Goal: Obtain resource: Obtain resource

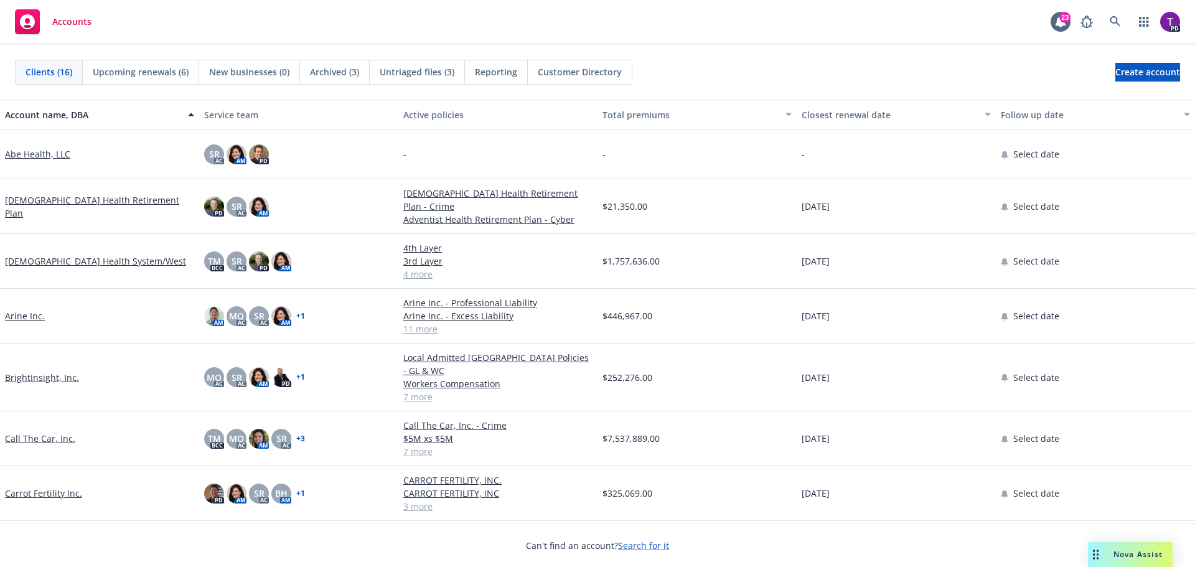
click at [52, 432] on link "Call The Car, Inc." at bounding box center [40, 438] width 70 height 13
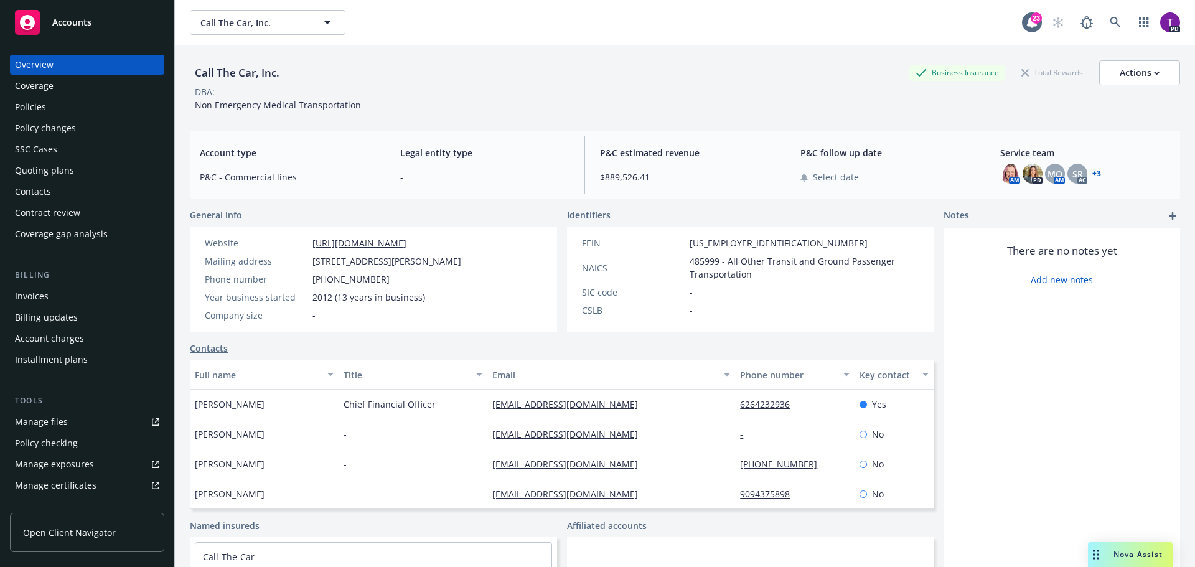
click at [70, 423] on link "Manage files" at bounding box center [87, 422] width 154 height 20
click at [29, 106] on div "Policies" at bounding box center [30, 107] width 31 height 20
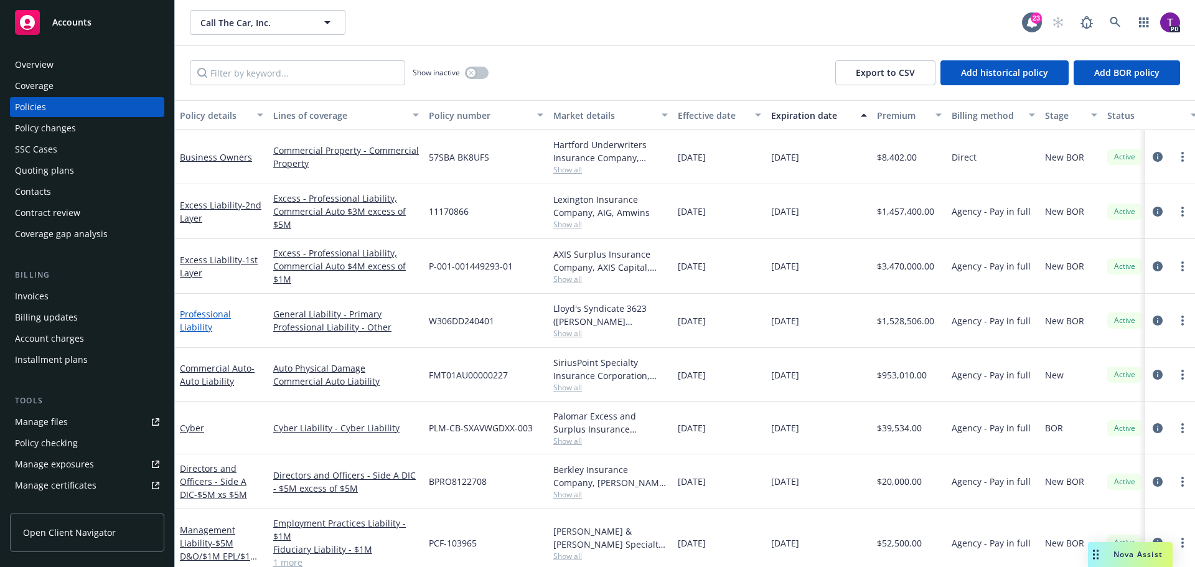
click at [216, 320] on link "Professional Liability" at bounding box center [205, 320] width 51 height 25
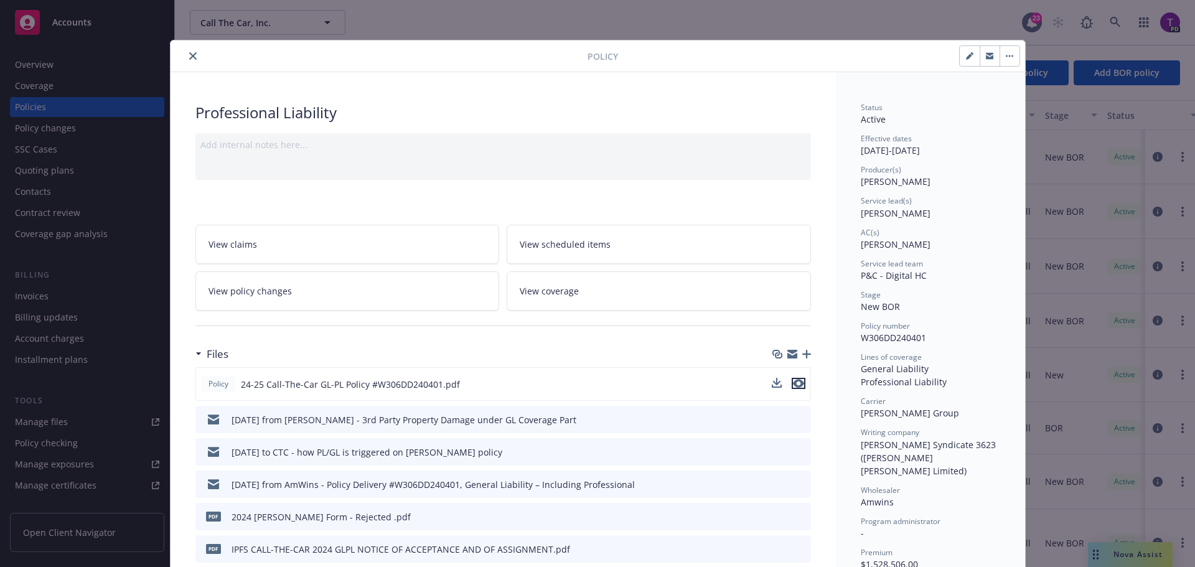
click at [795, 384] on icon "preview file" at bounding box center [798, 383] width 11 height 9
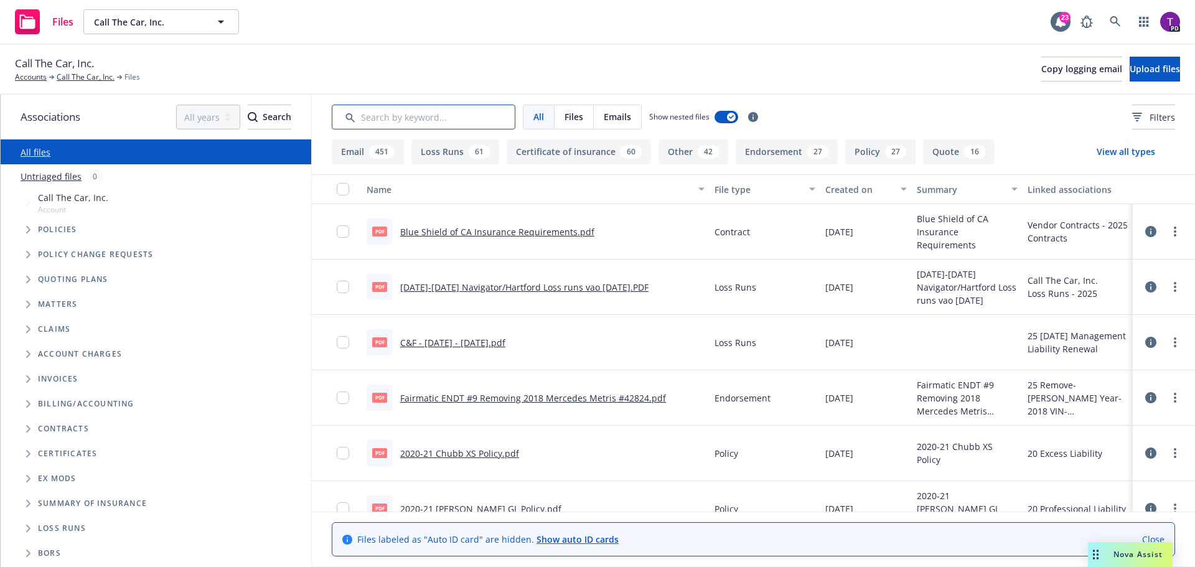
click at [440, 115] on input "Search by keyword..." at bounding box center [424, 117] width 184 height 25
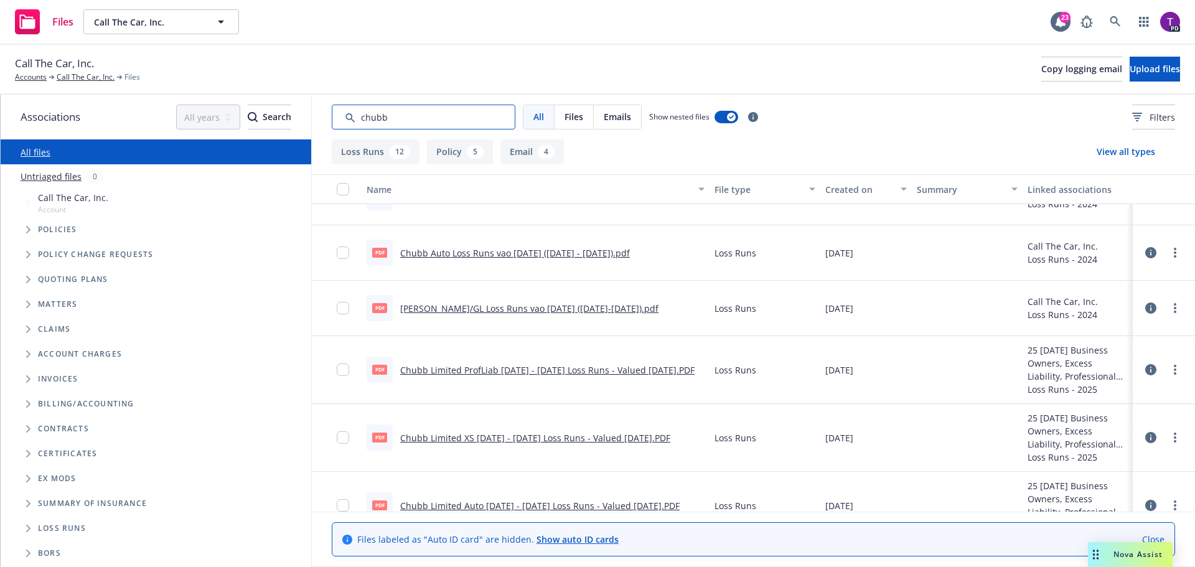
scroll to position [373, 0]
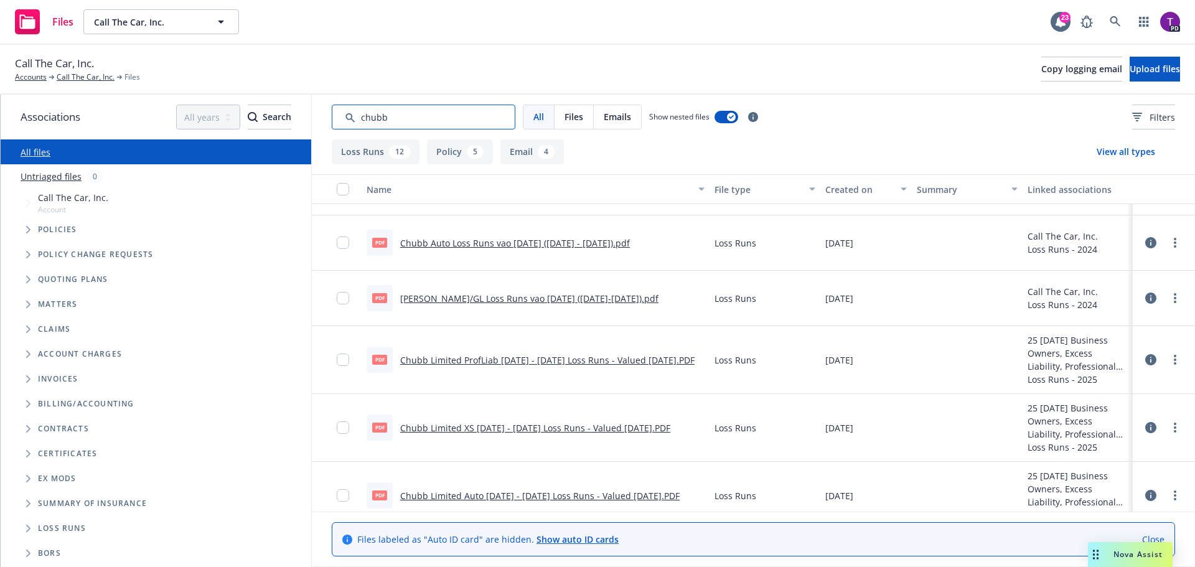
type input "chubb"
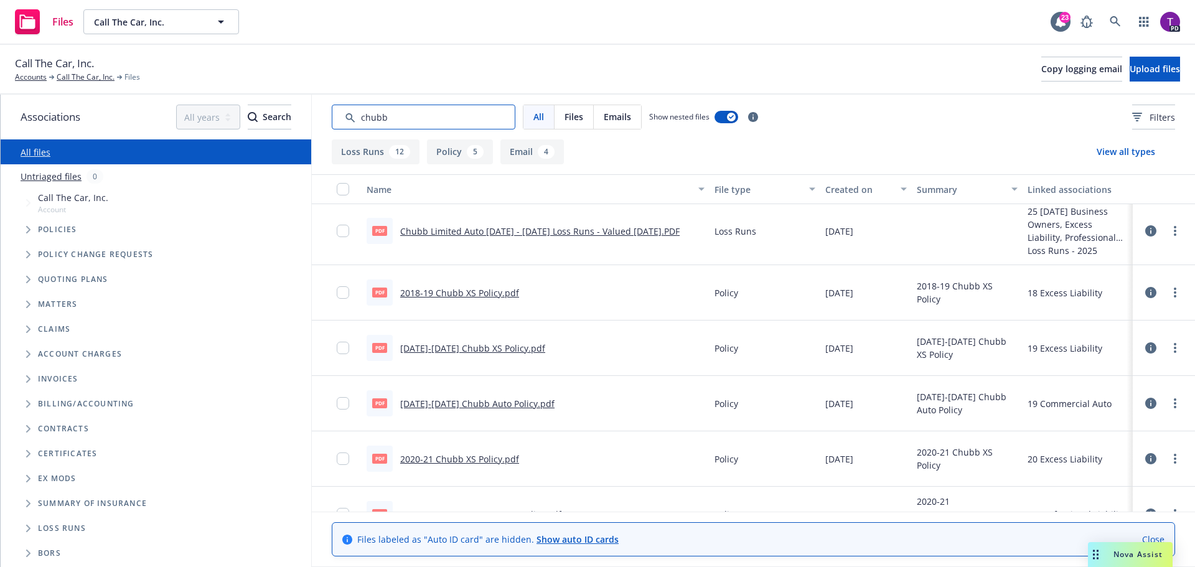
scroll to position [685, 0]
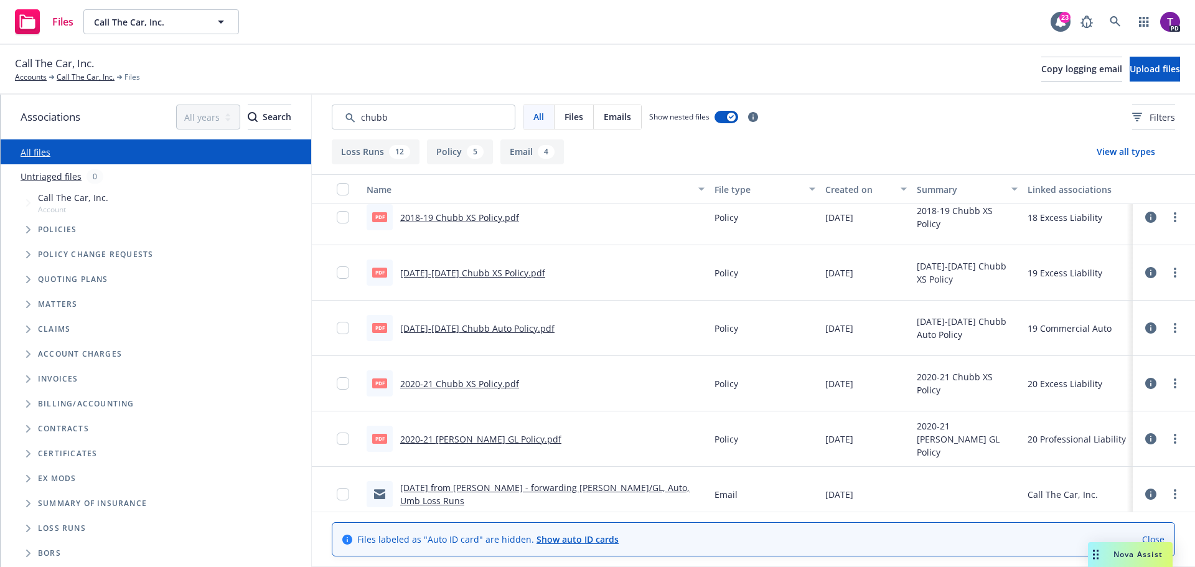
click at [487, 382] on link "2020-21 Chubb XS Policy.pdf" at bounding box center [459, 384] width 119 height 12
click at [500, 329] on link "[DATE]-[DATE] Chubb Auto Policy.pdf" at bounding box center [477, 328] width 154 height 12
